Goal: Task Accomplishment & Management: Use online tool/utility

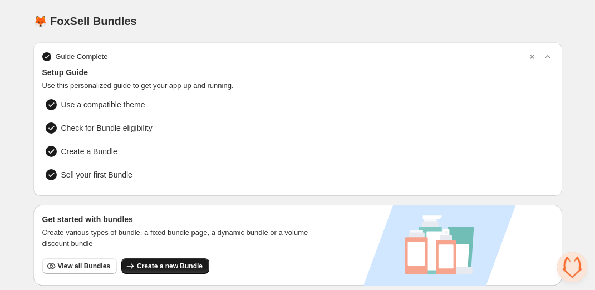
click at [161, 267] on span "Create a new Bundle" at bounding box center [170, 265] width 66 height 9
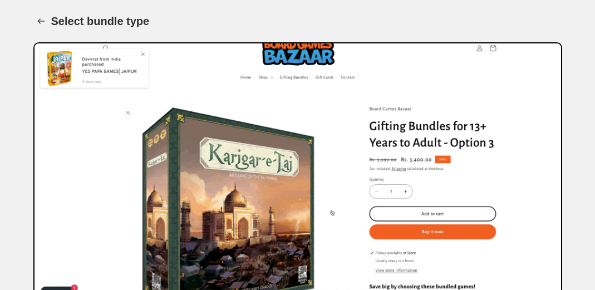
scroll to position [205, 0]
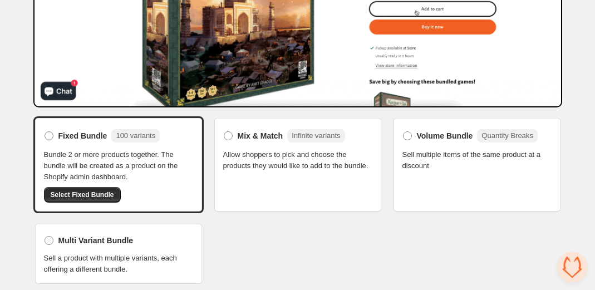
click at [428, 149] on span "Sell multiple items of the same product at a discount" at bounding box center [476, 160] width 149 height 22
click at [432, 132] on span "Volume Bundle" at bounding box center [445, 135] width 56 height 11
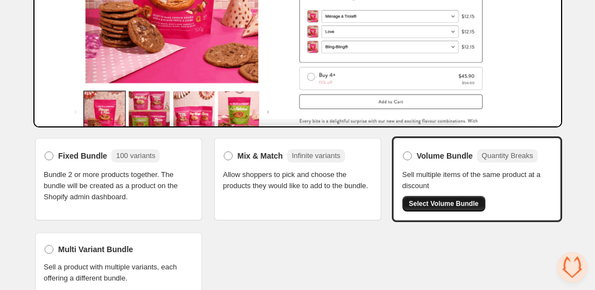
scroll to position [195, 0]
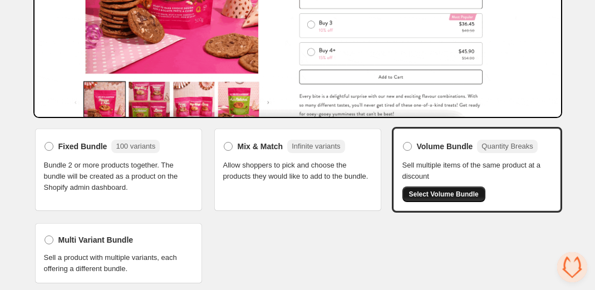
click at [461, 195] on span "Select Volume Bundle" at bounding box center [444, 194] width 70 height 9
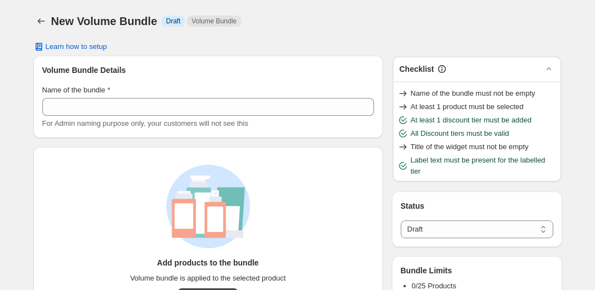
select select "*****"
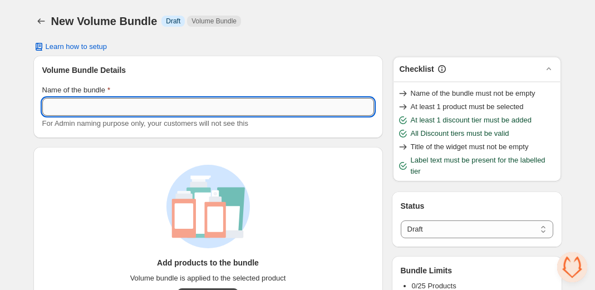
click at [181, 103] on input "Name of the bundle" at bounding box center [208, 107] width 332 height 18
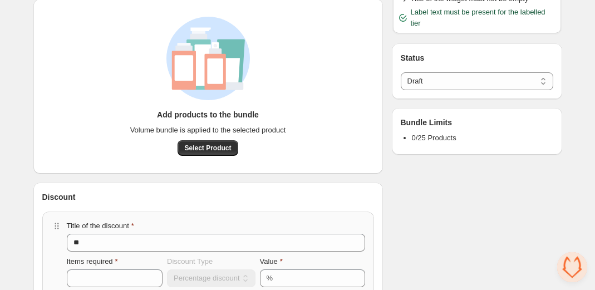
scroll to position [225, 0]
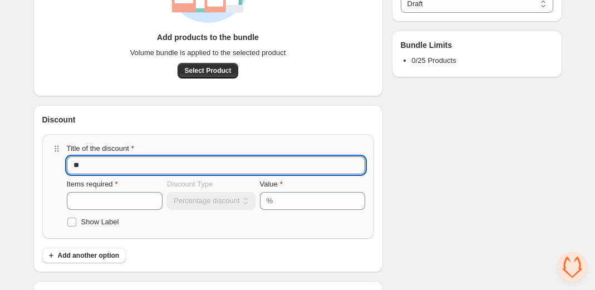
click at [147, 164] on input "**" at bounding box center [216, 165] width 298 height 18
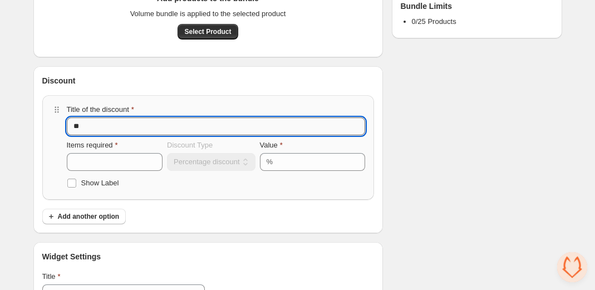
scroll to position [272, 0]
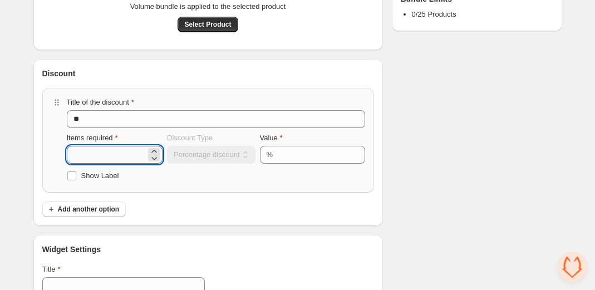
click at [138, 161] on input "*" at bounding box center [107, 155] width 80 height 18
click at [112, 205] on span "Add another option" at bounding box center [89, 209] width 62 height 9
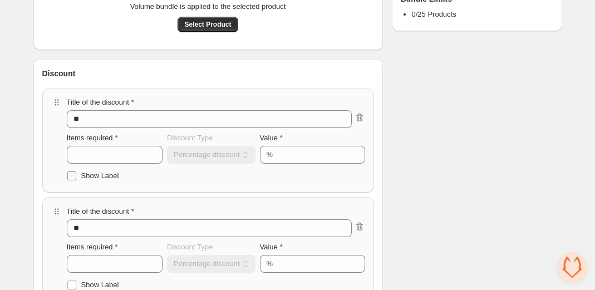
scroll to position [386, 0]
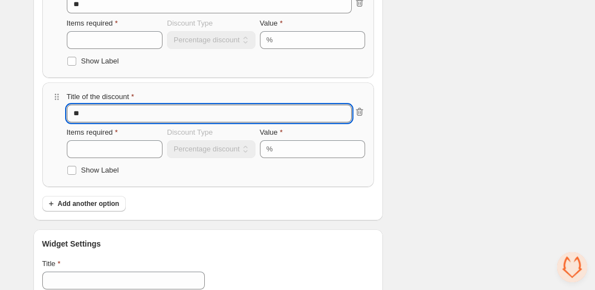
click at [120, 120] on input "**" at bounding box center [209, 114] width 285 height 18
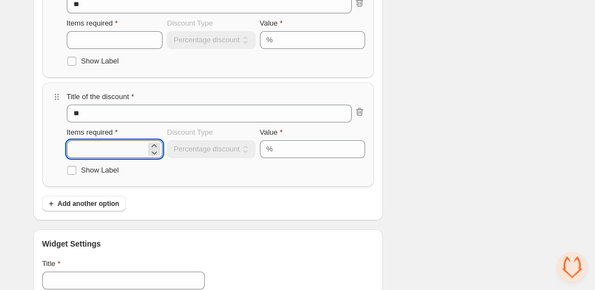
click at [115, 144] on input "*" at bounding box center [107, 149] width 80 height 18
click at [108, 206] on span "Add another option" at bounding box center [89, 203] width 62 height 9
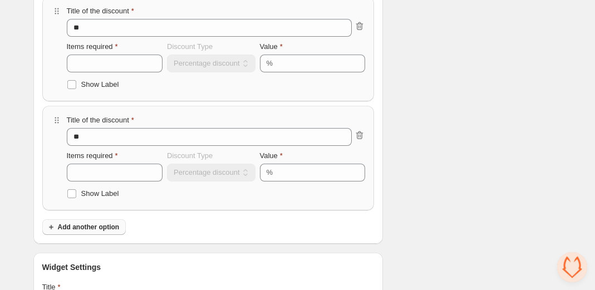
scroll to position [495, 0]
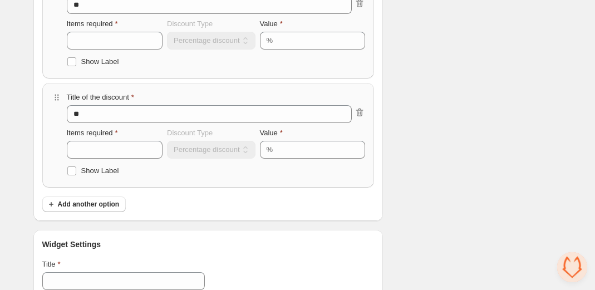
click at [104, 214] on div "**********" at bounding box center [207, 28] width 349 height 385
click at [104, 210] on button "Add another option" at bounding box center [84, 204] width 84 height 16
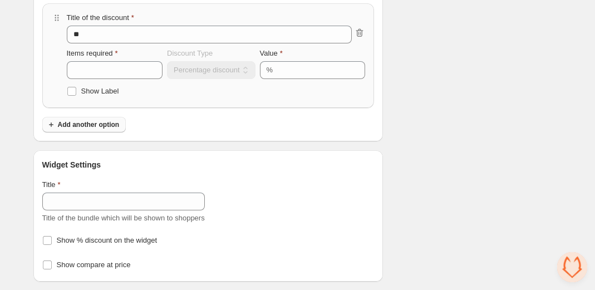
scroll to position [0, 0]
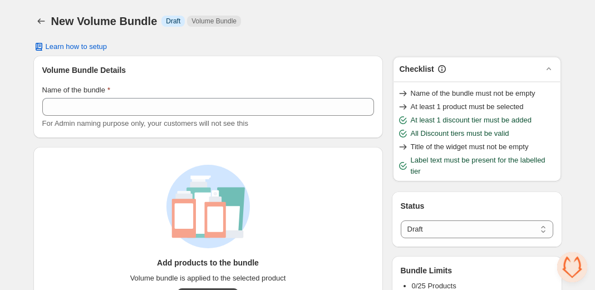
click at [91, 17] on h1 "New Volume Bundle" at bounding box center [104, 20] width 106 height 13
copy h1 "New Volume Bundle"
